Goal: Task Accomplishment & Management: Complete application form

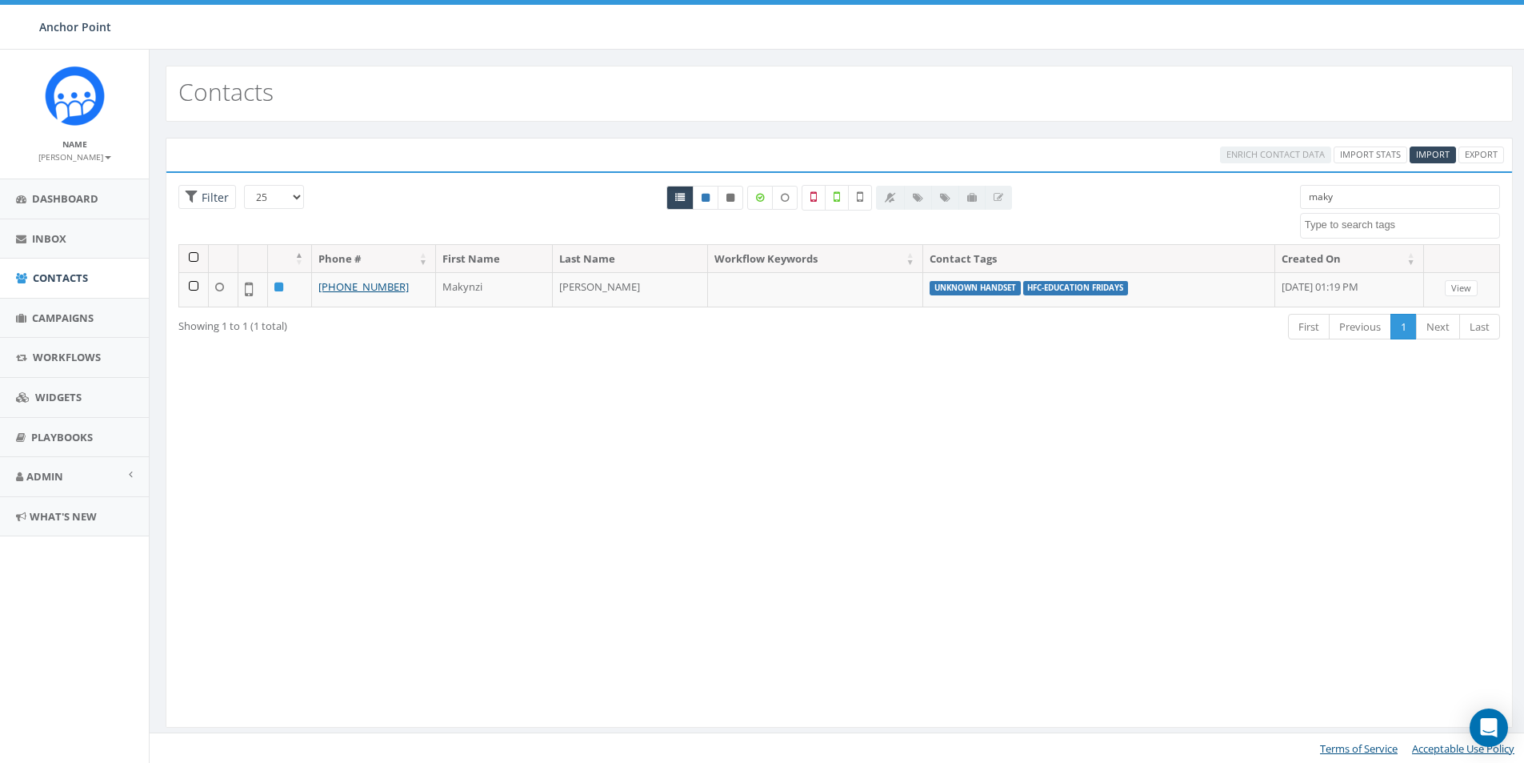
select select
click at [50, 316] on span "Campaigns" at bounding box center [63, 317] width 62 height 14
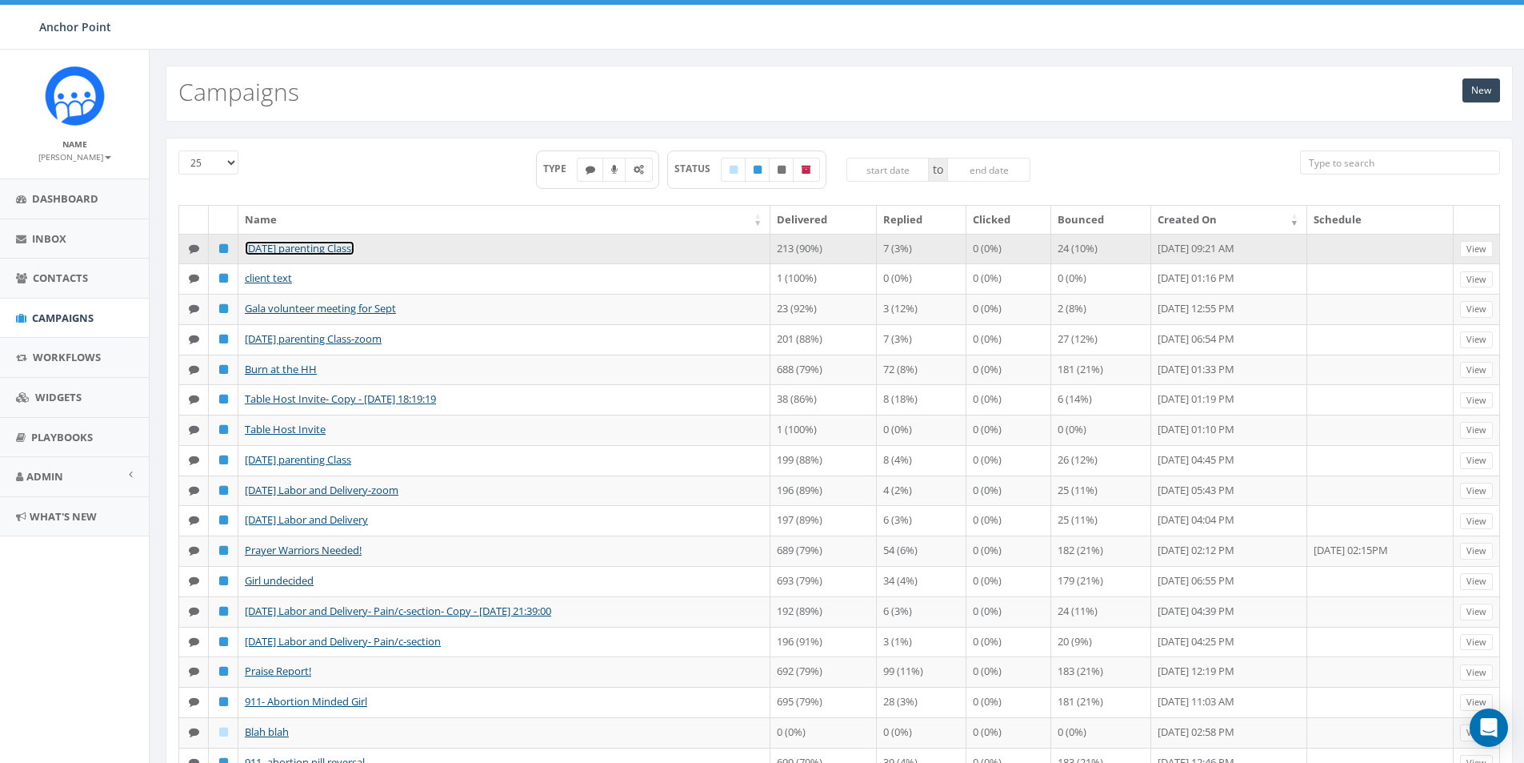
click at [336, 250] on link "[DATE] parenting Class-" at bounding box center [300, 248] width 110 height 14
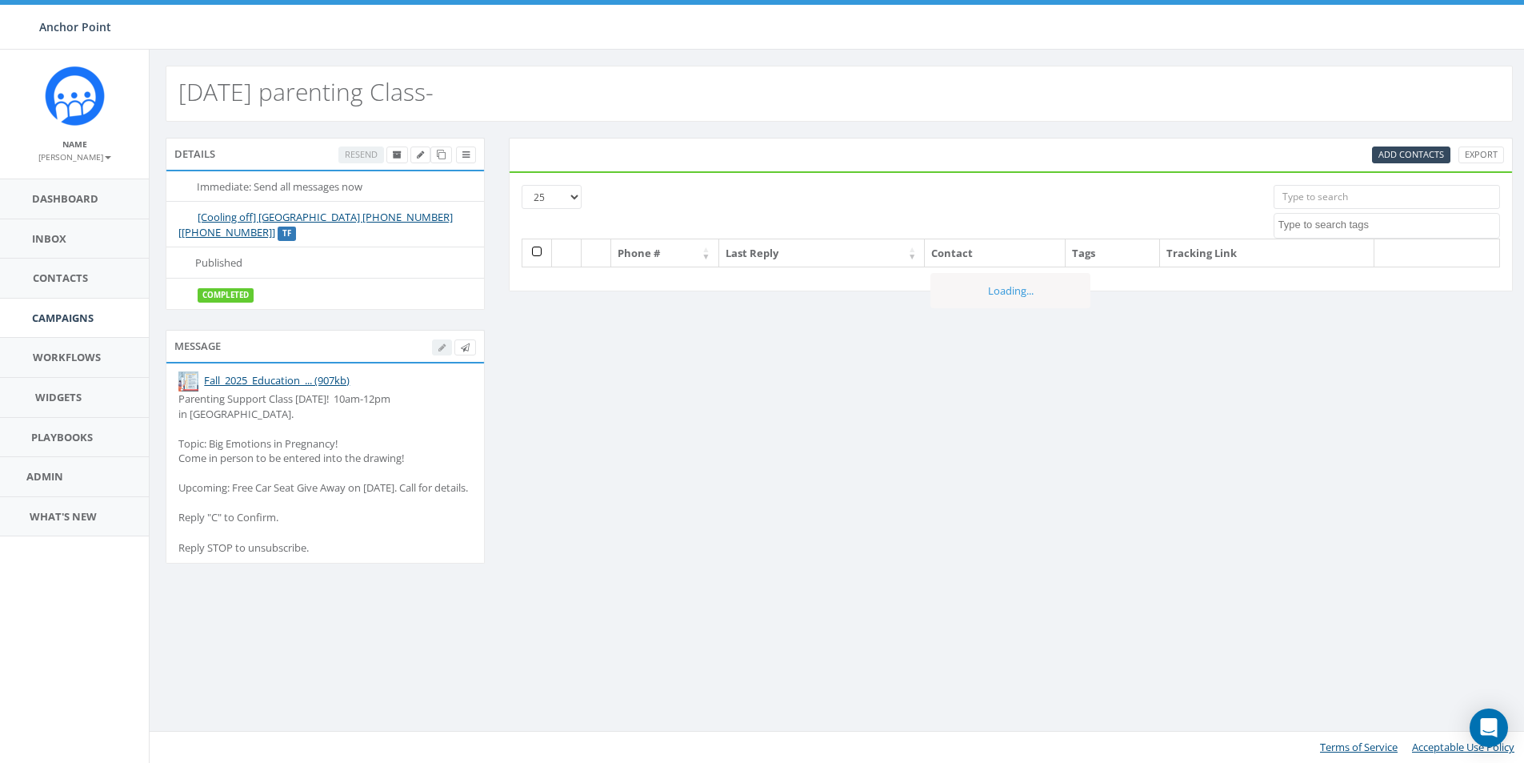
select select
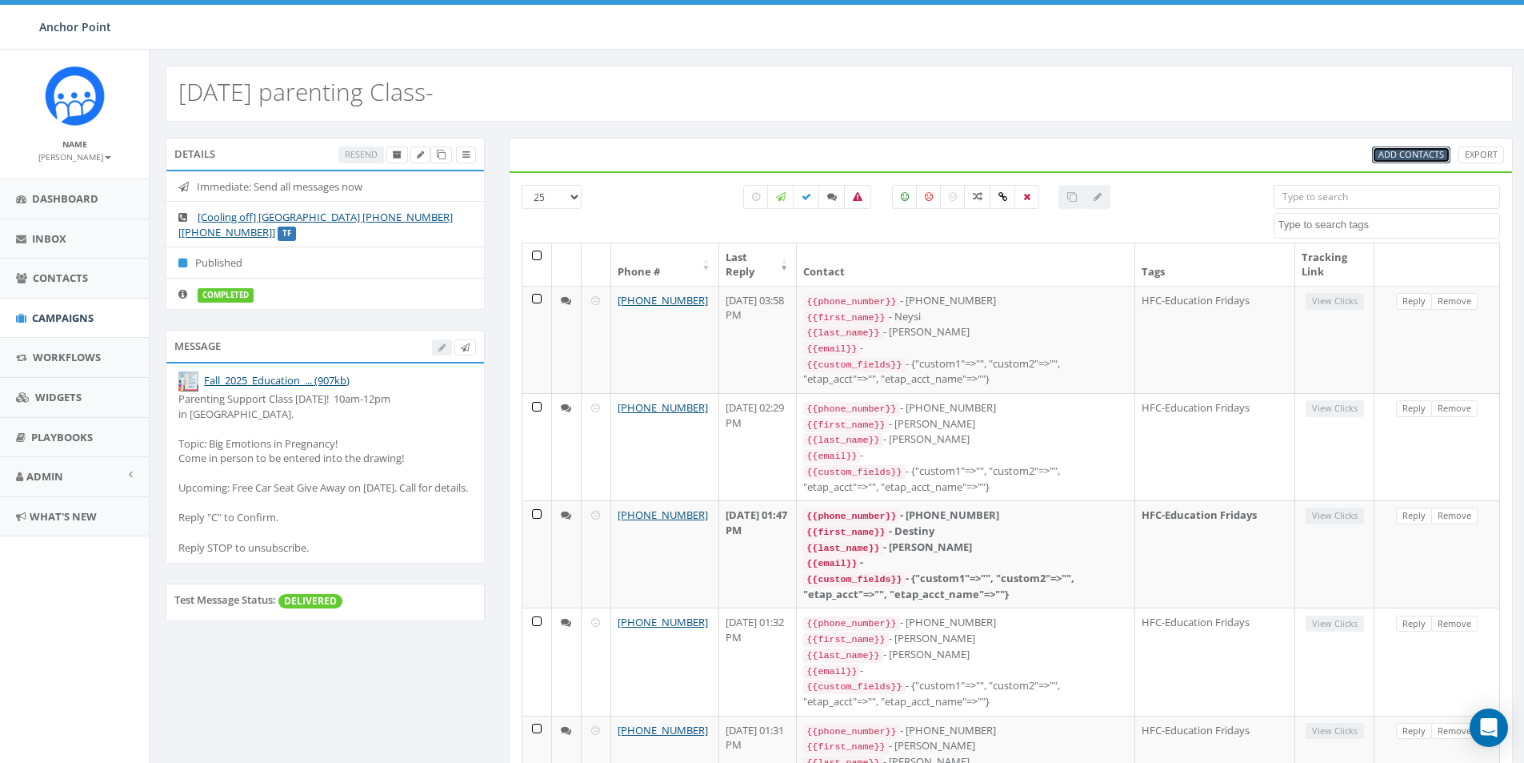
click at [1407, 155] on span "Add Contacts" at bounding box center [1412, 154] width 66 height 12
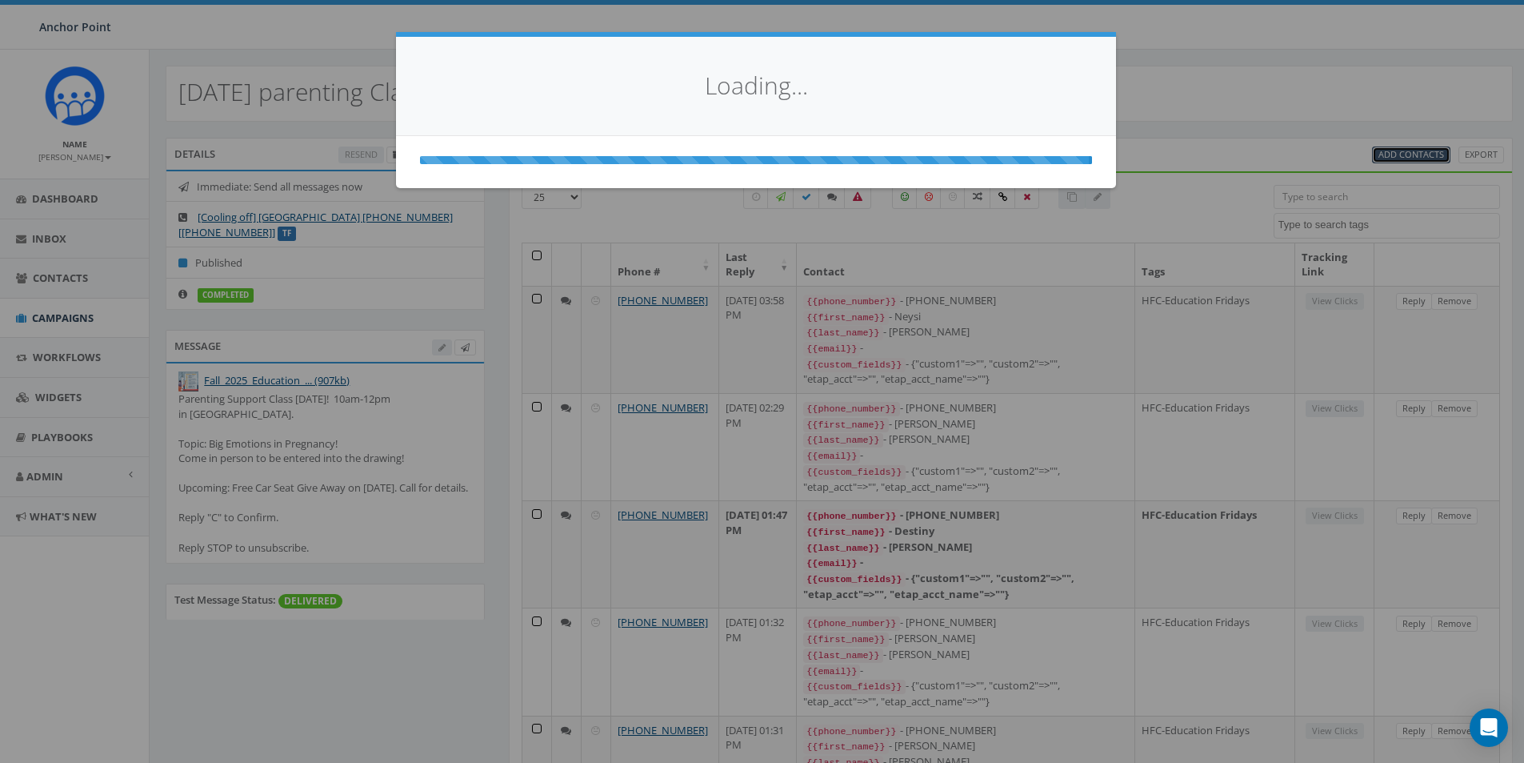
select select
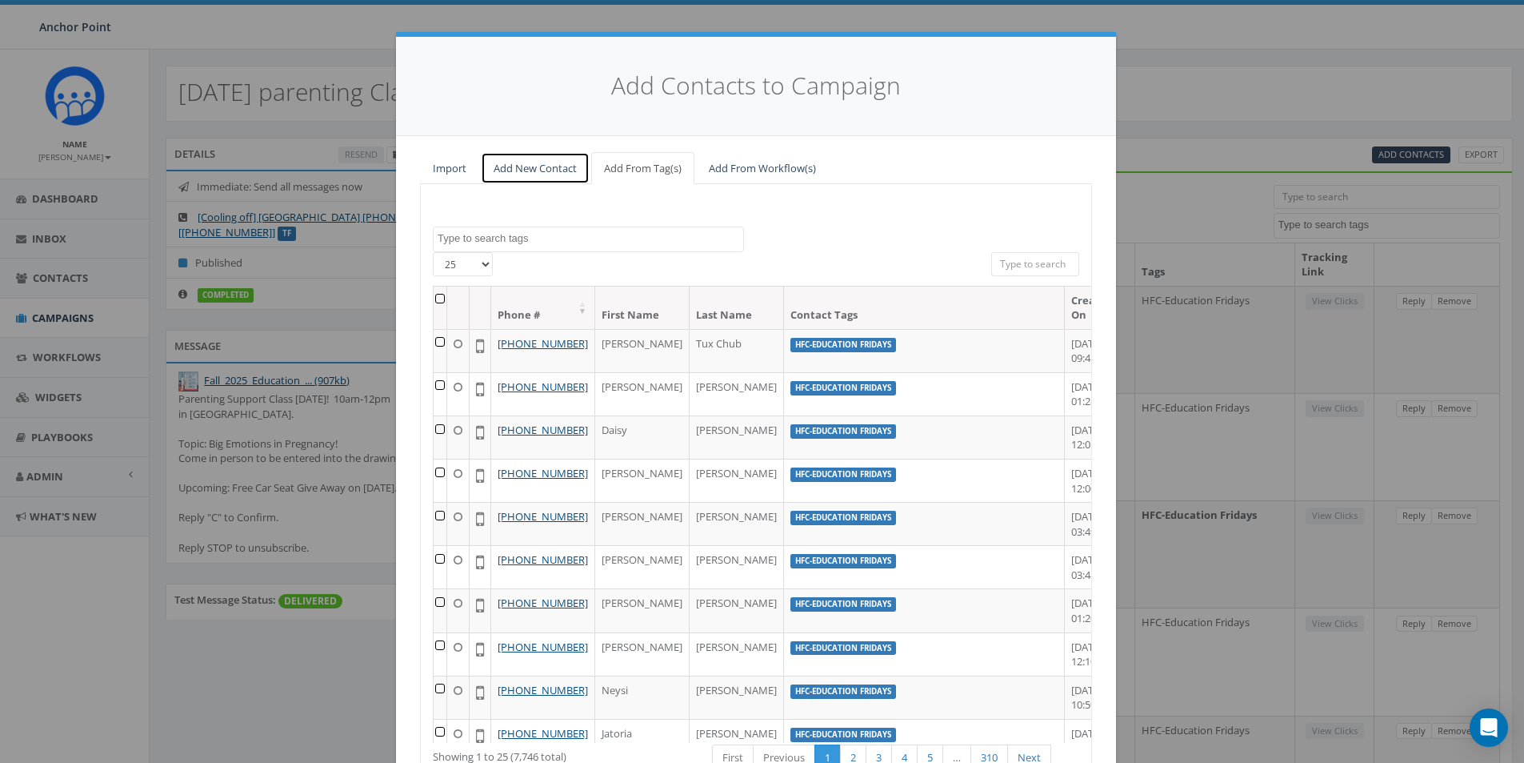
click at [542, 172] on link "Add New Contact" at bounding box center [535, 168] width 109 height 33
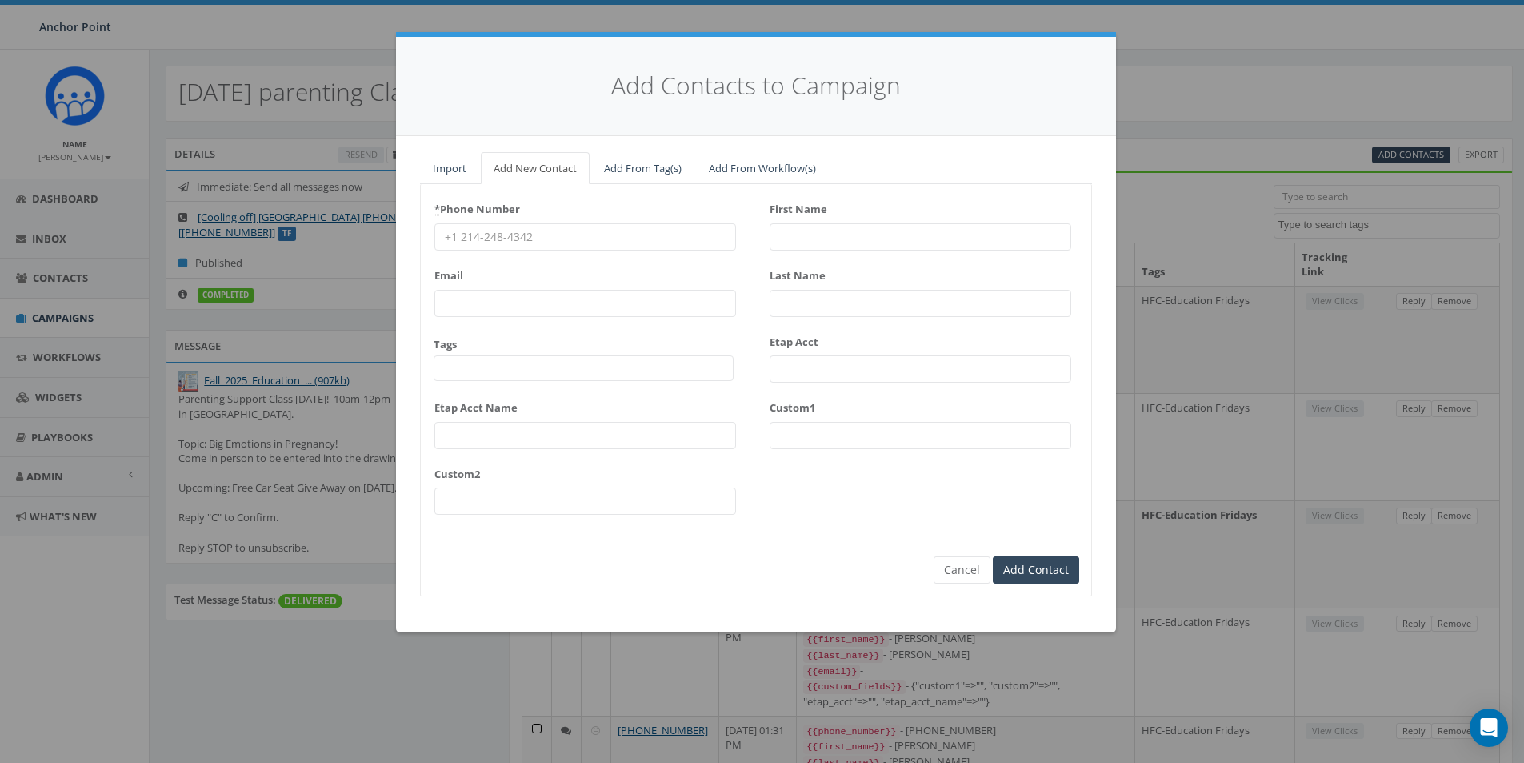
click at [490, 230] on input "* Phone Number" at bounding box center [586, 236] width 302 height 27
type input "346-431-0038"
click at [487, 371] on span at bounding box center [584, 368] width 300 height 26
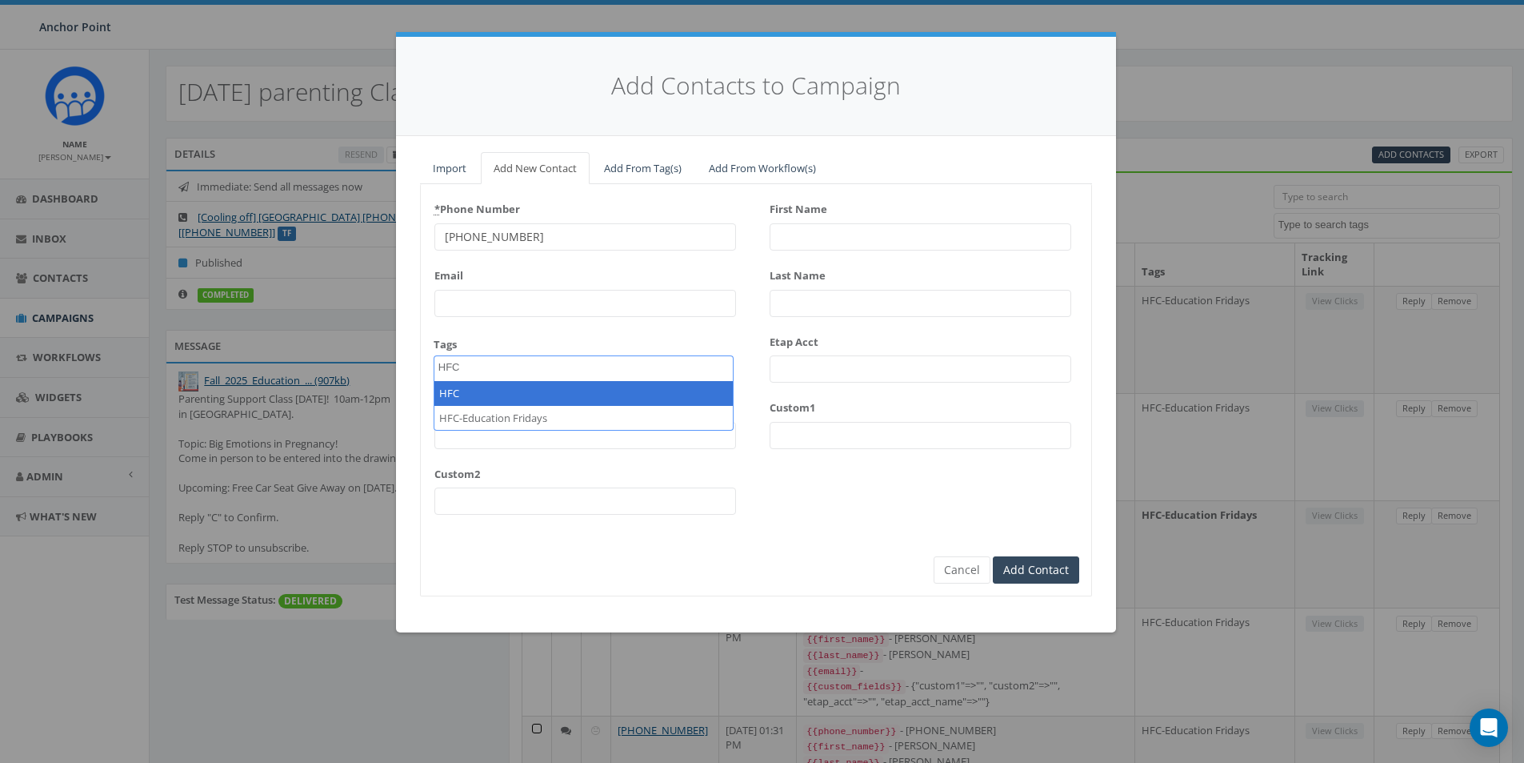
type textarea "HFC"
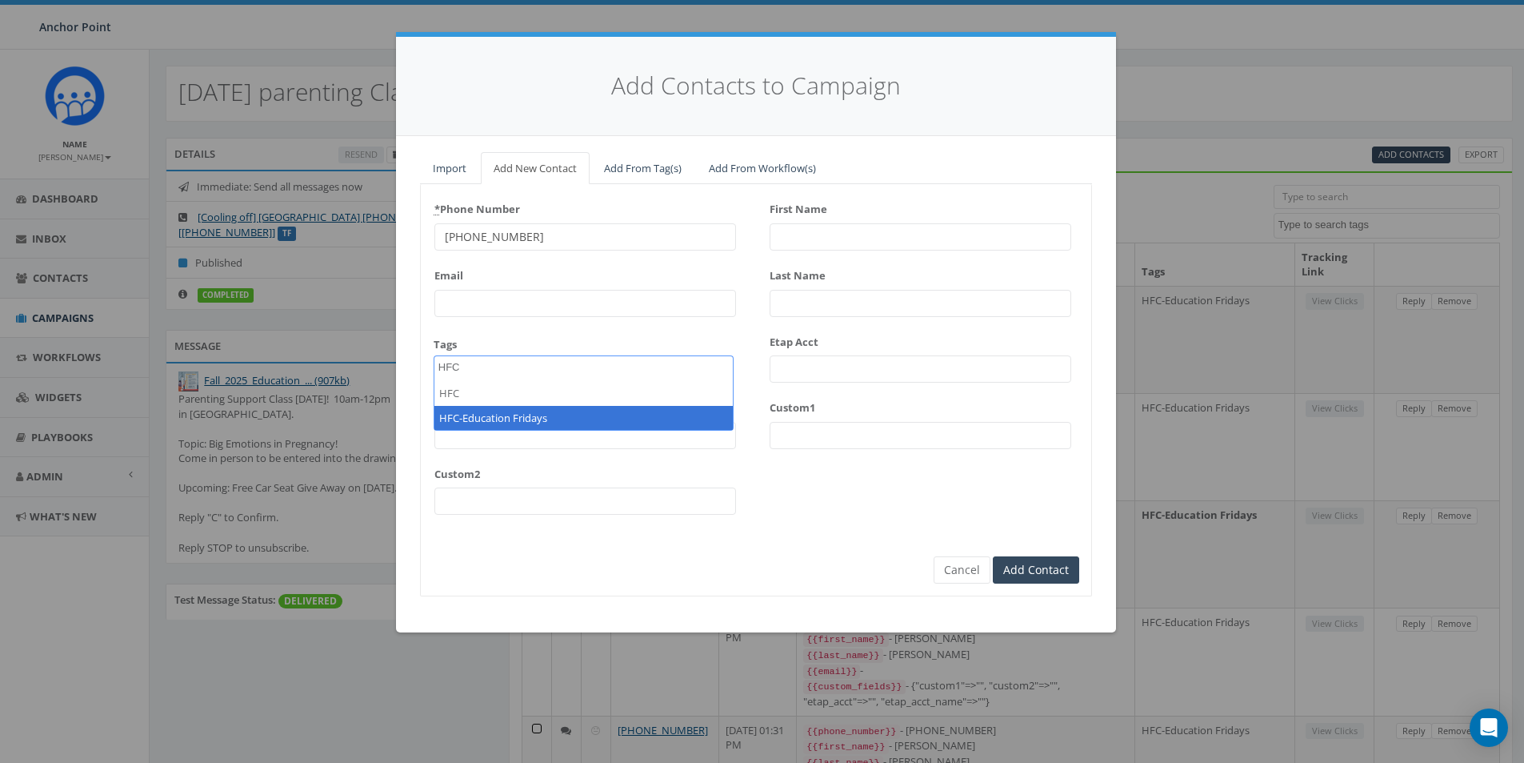
select select "HFC-Education Fridays"
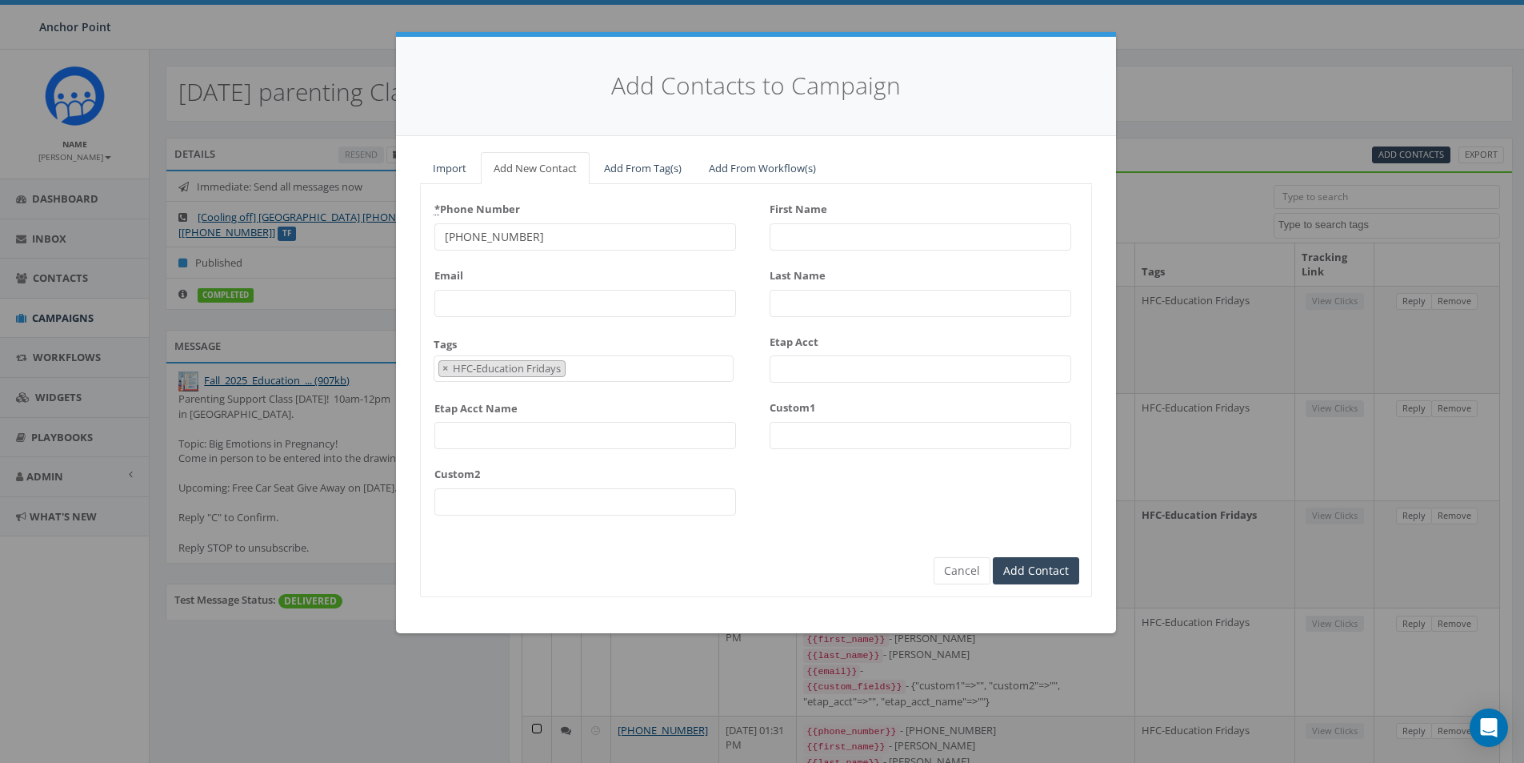
click at [796, 233] on input "First Name" at bounding box center [921, 236] width 302 height 27
type input "Tiffani"
type input "Wright"
click at [1032, 568] on input "Add Contact" at bounding box center [1036, 570] width 86 height 27
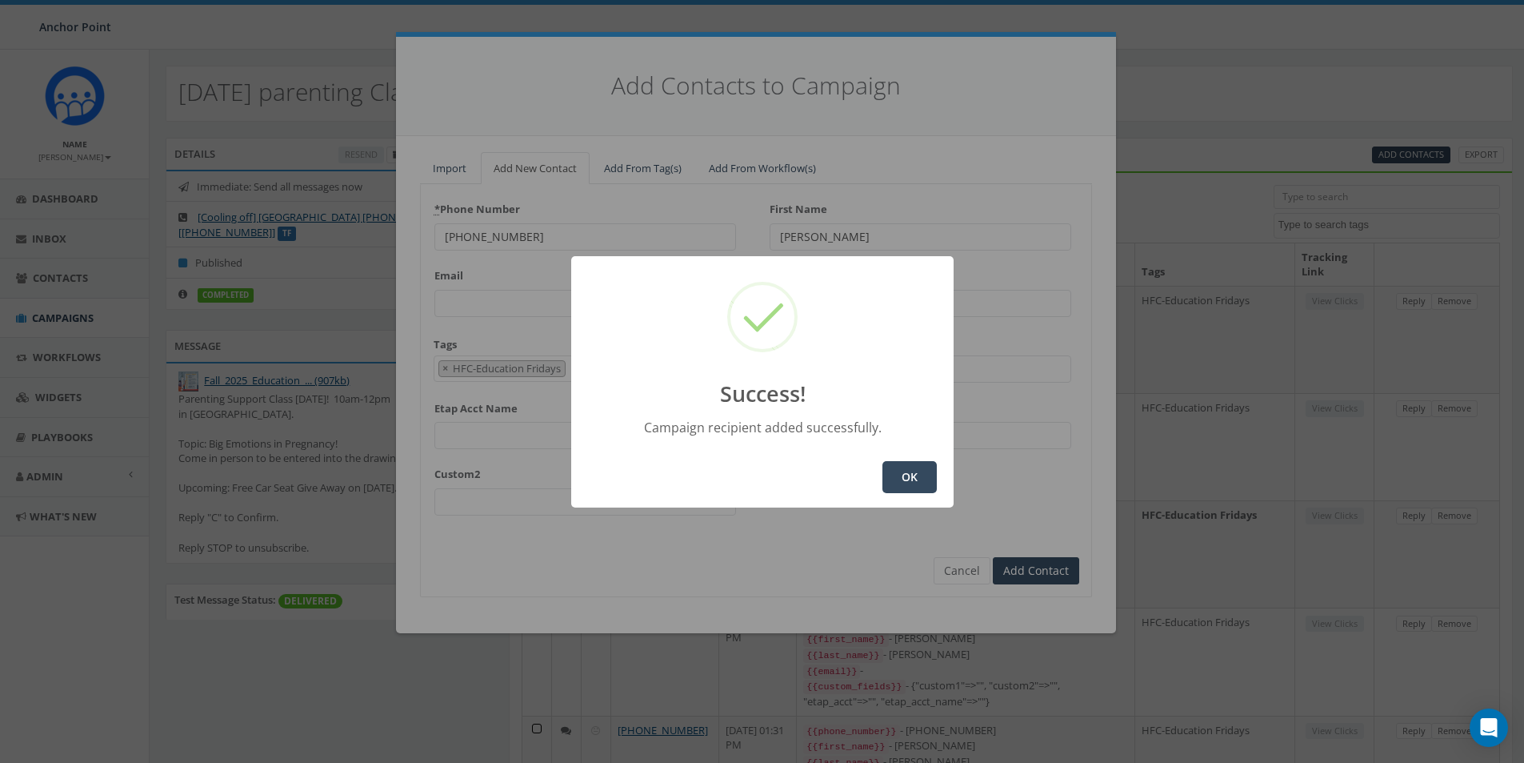
click at [911, 480] on button "OK" at bounding box center [910, 477] width 54 height 32
